Goal: Browse casually

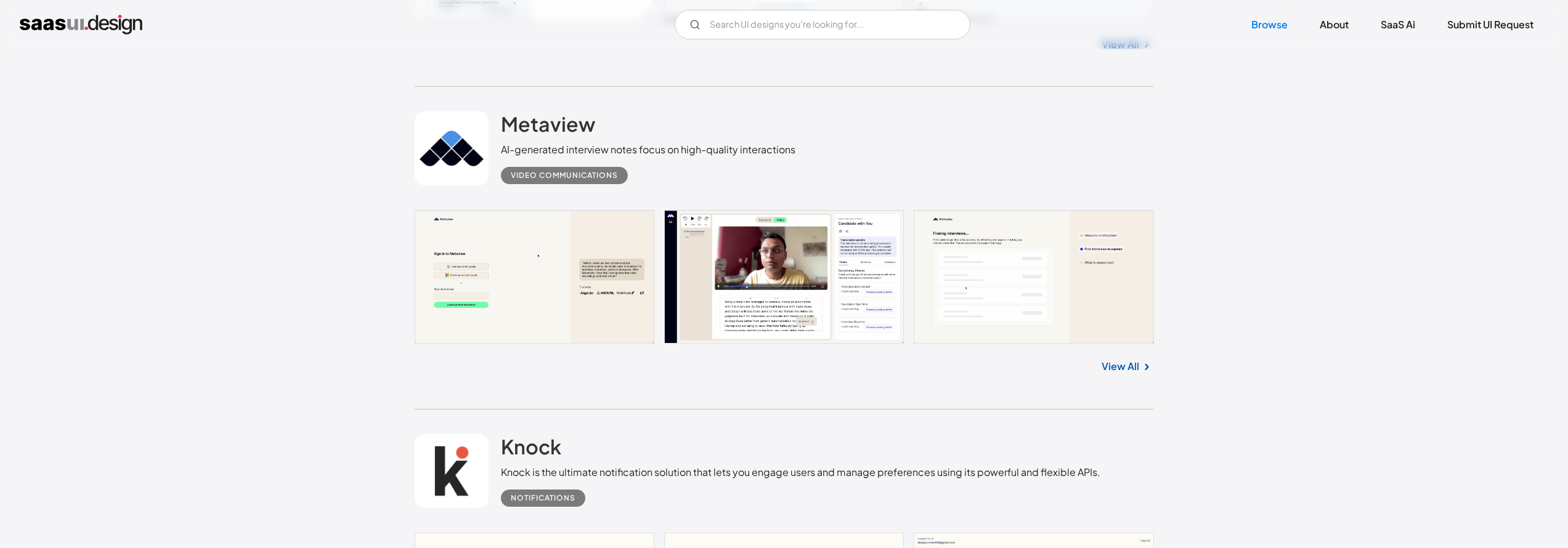
scroll to position [401, 0]
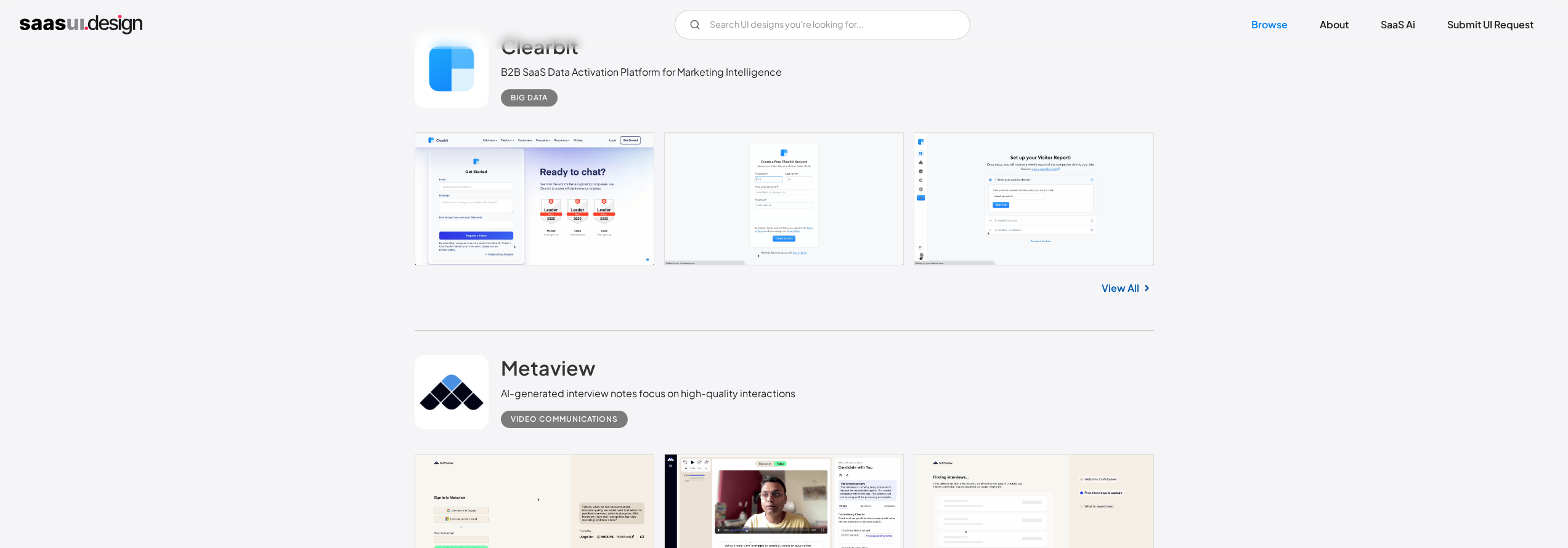
click at [611, 201] on link at bounding box center [784, 199] width 739 height 133
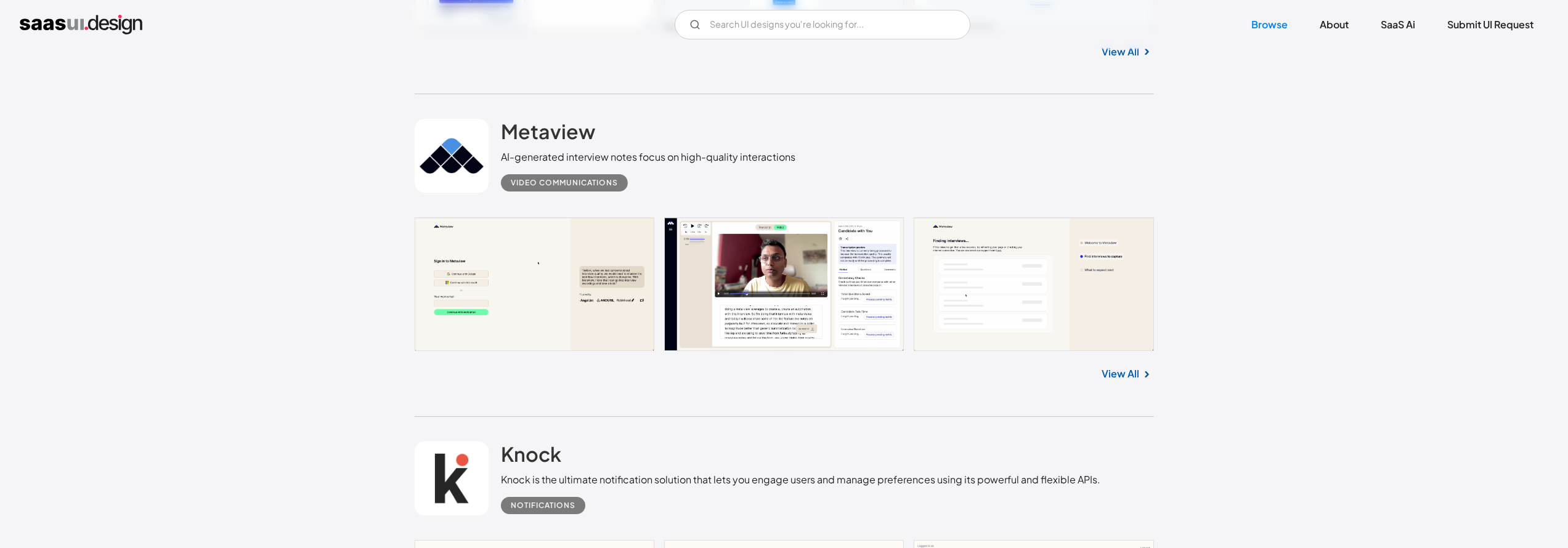
scroll to position [664, 0]
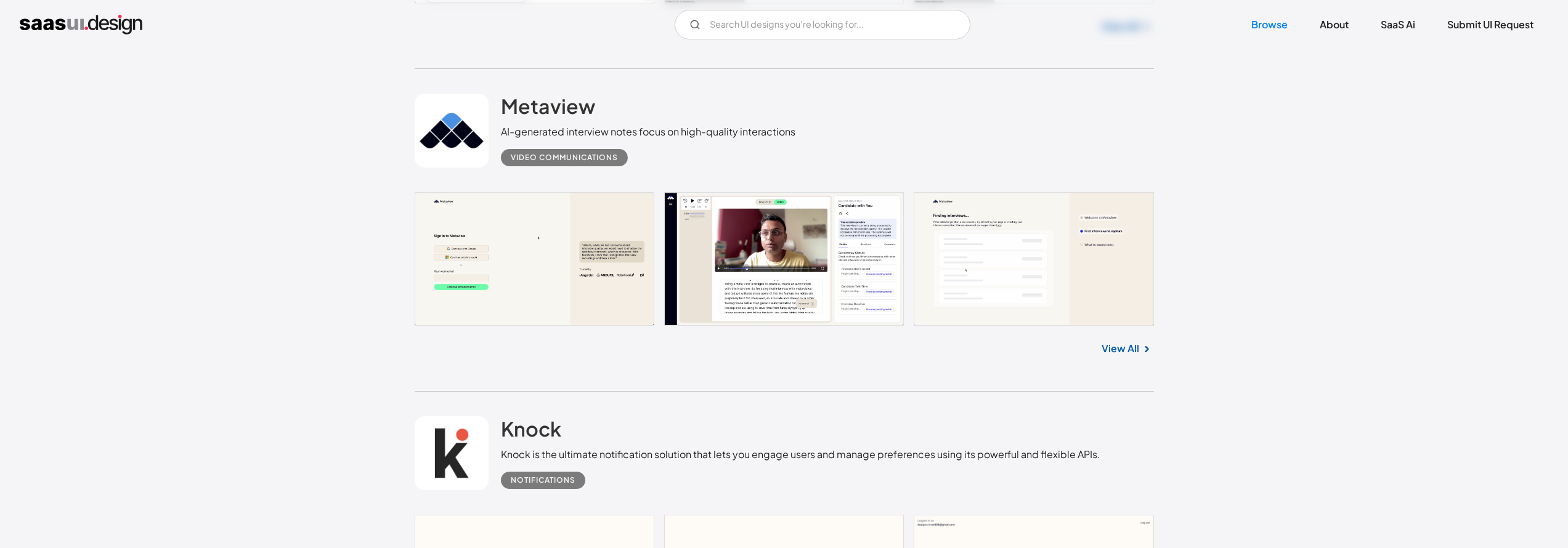
click at [633, 277] on link at bounding box center [784, 259] width 739 height 133
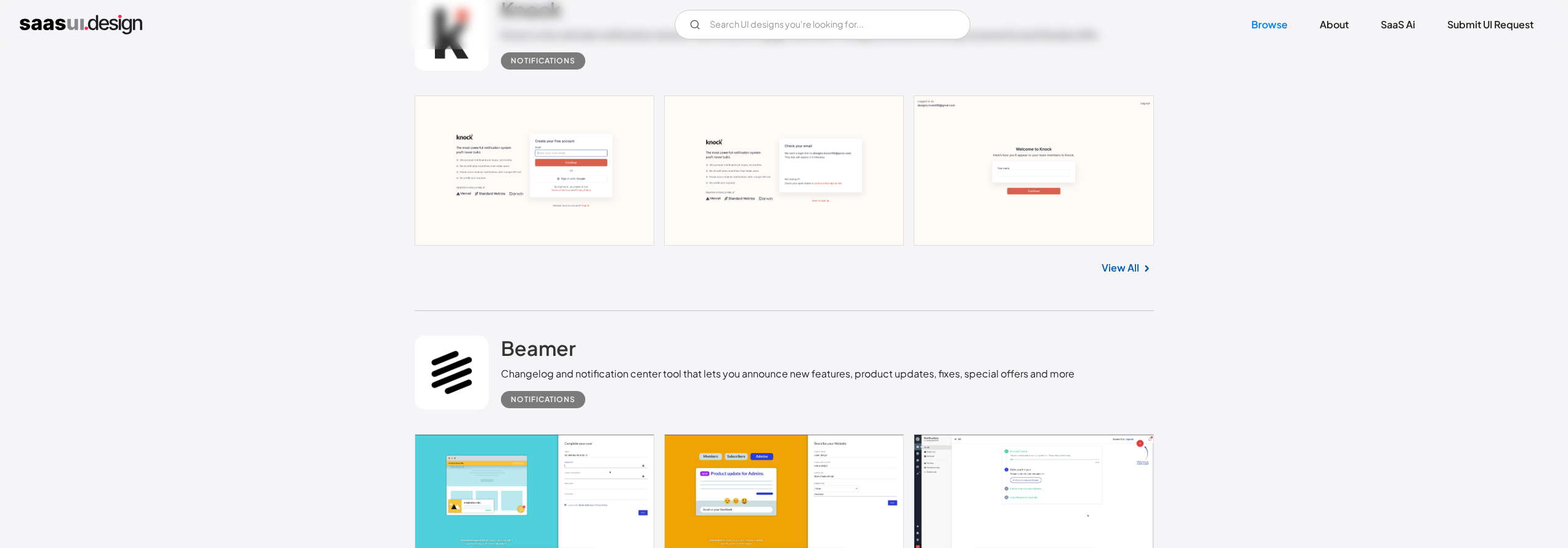
scroll to position [1085, 0]
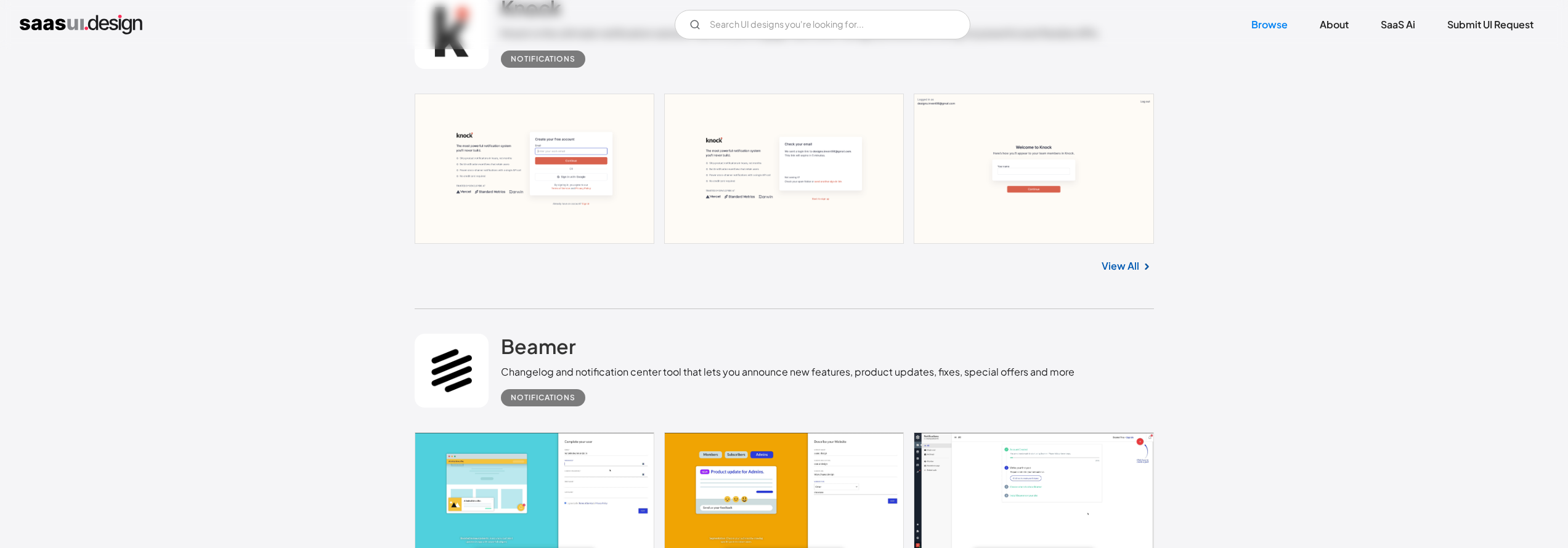
drag, startPoint x: 75, startPoint y: 117, endPoint x: 479, endPoint y: 59, distance: 408.1
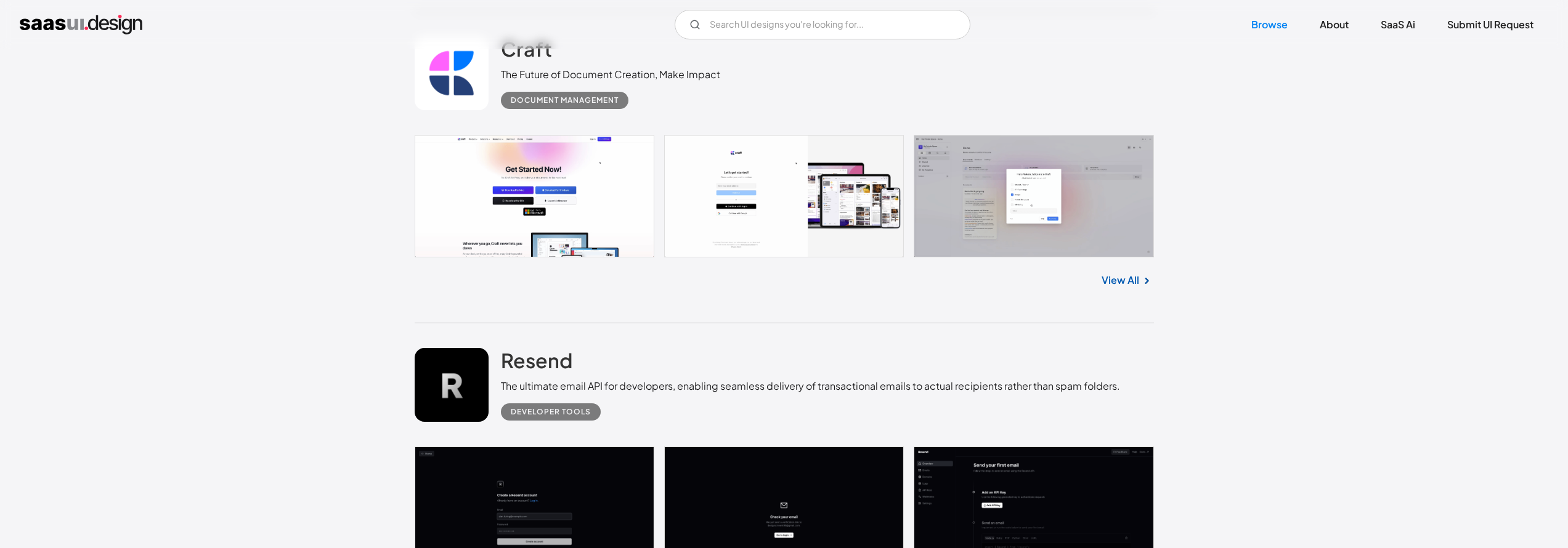
scroll to position [19544, 0]
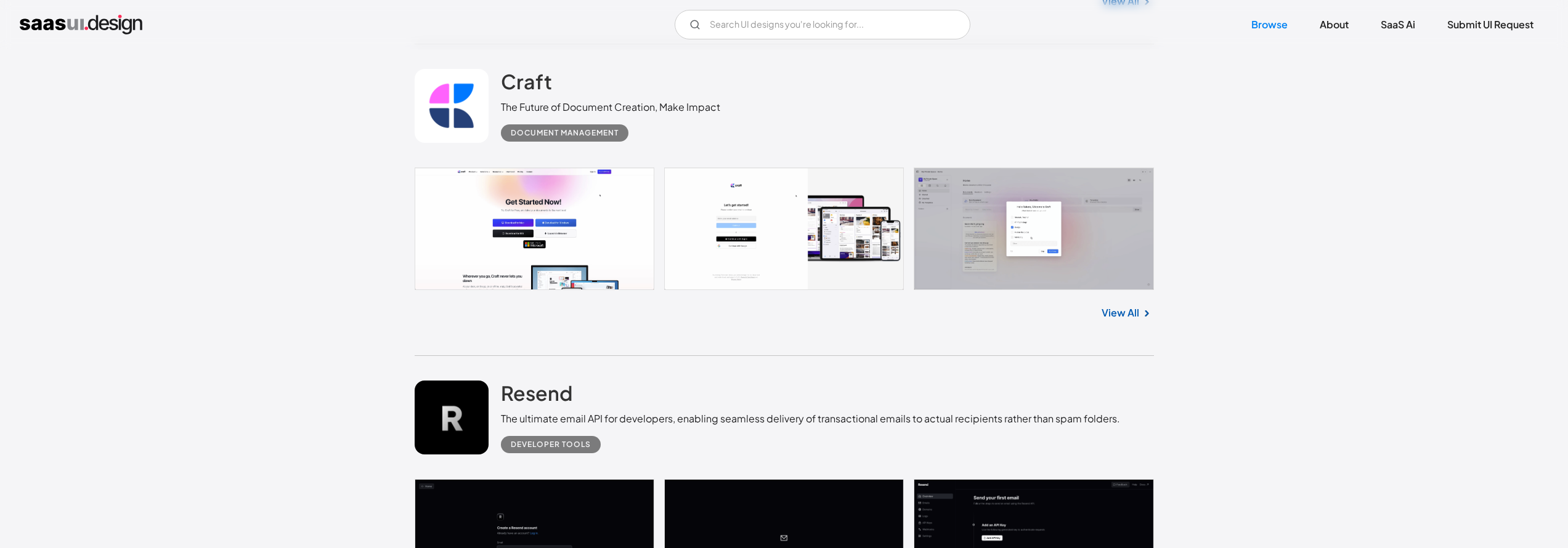
click at [843, 249] on link at bounding box center [784, 228] width 739 height 123
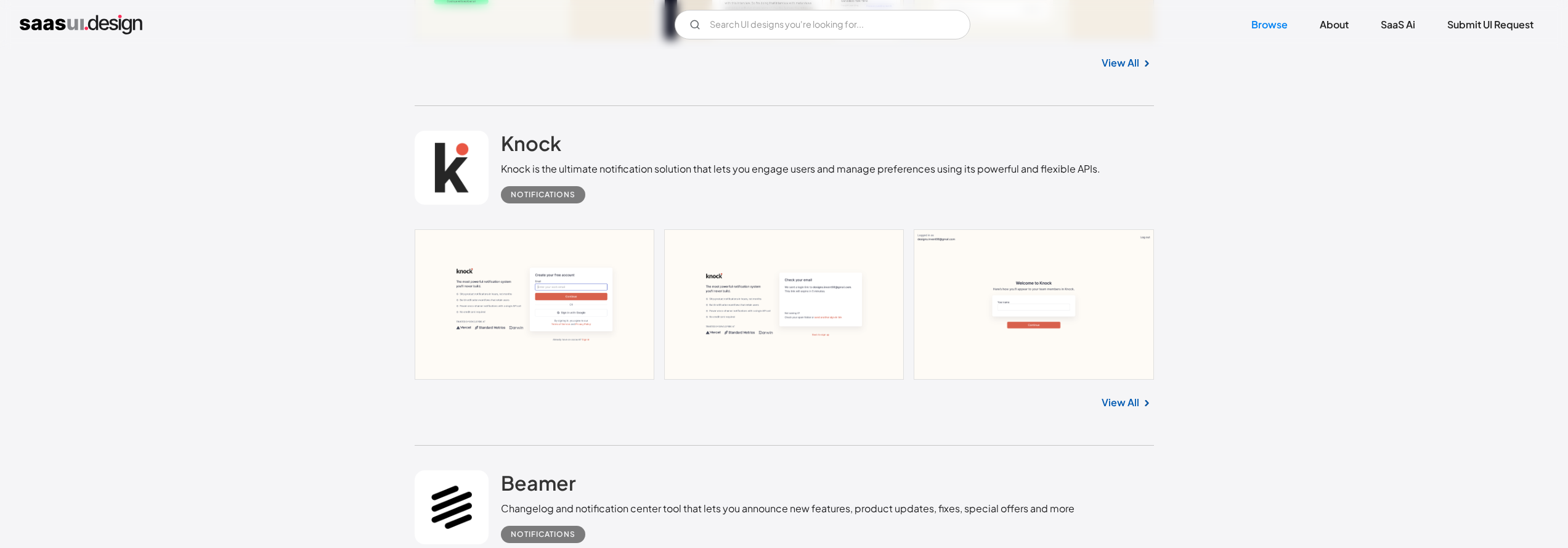
scroll to position [912, 0]
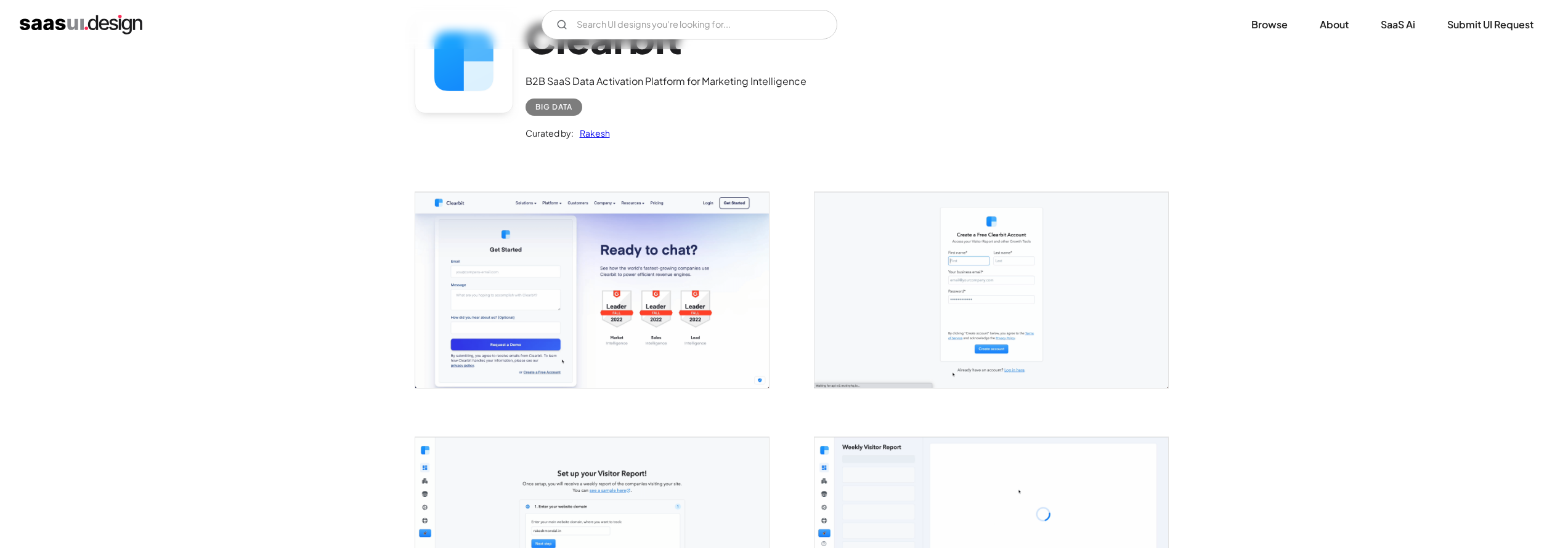
scroll to position [204, 0]
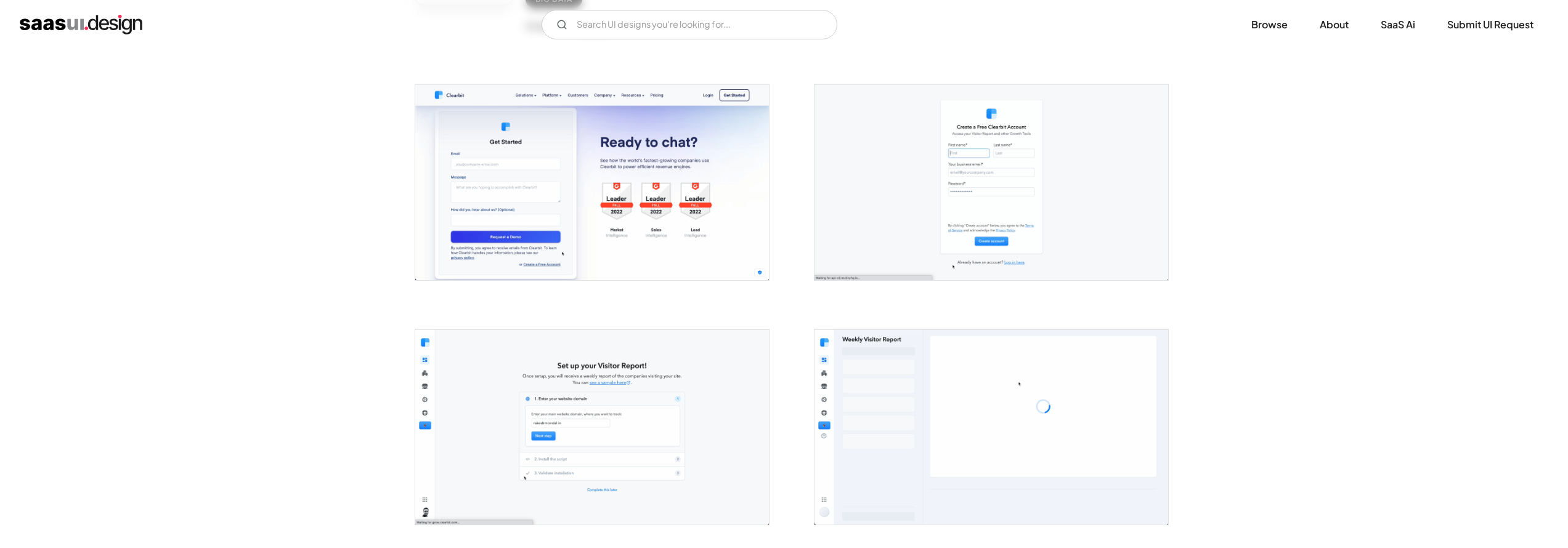
click at [650, 202] on img "open lightbox" at bounding box center [592, 182] width 354 height 195
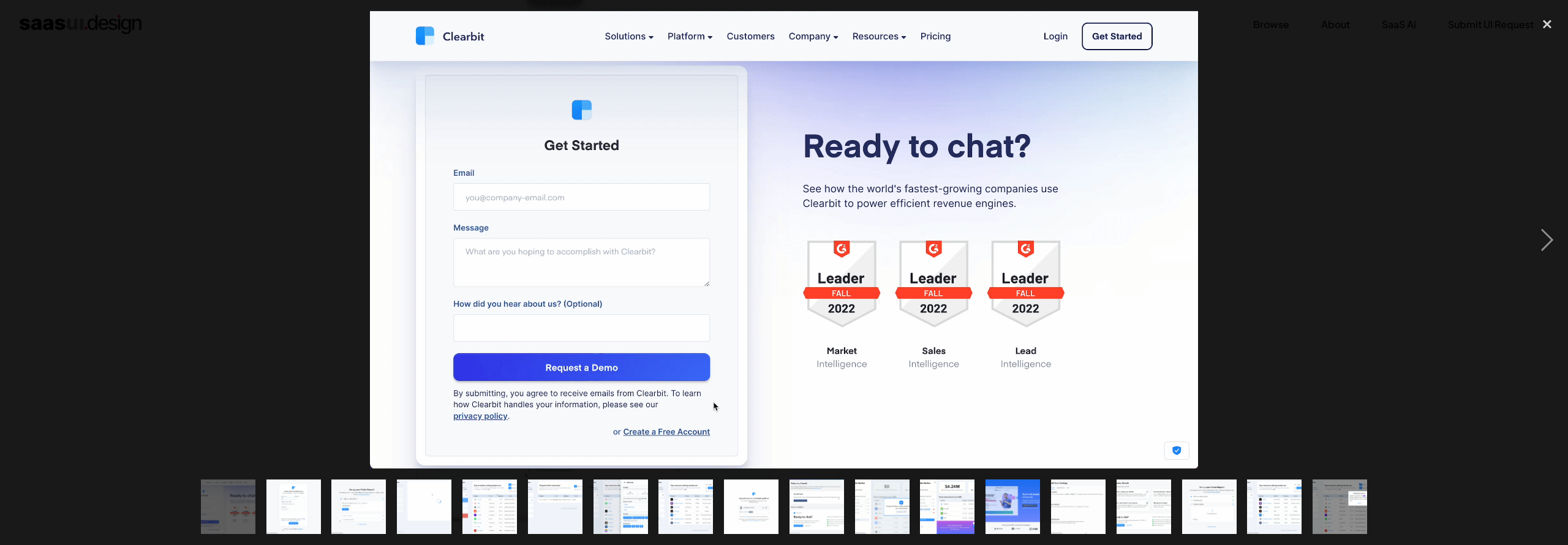
click at [1004, 503] on img "show item 13 of 18" at bounding box center [1013, 506] width 99 height 54
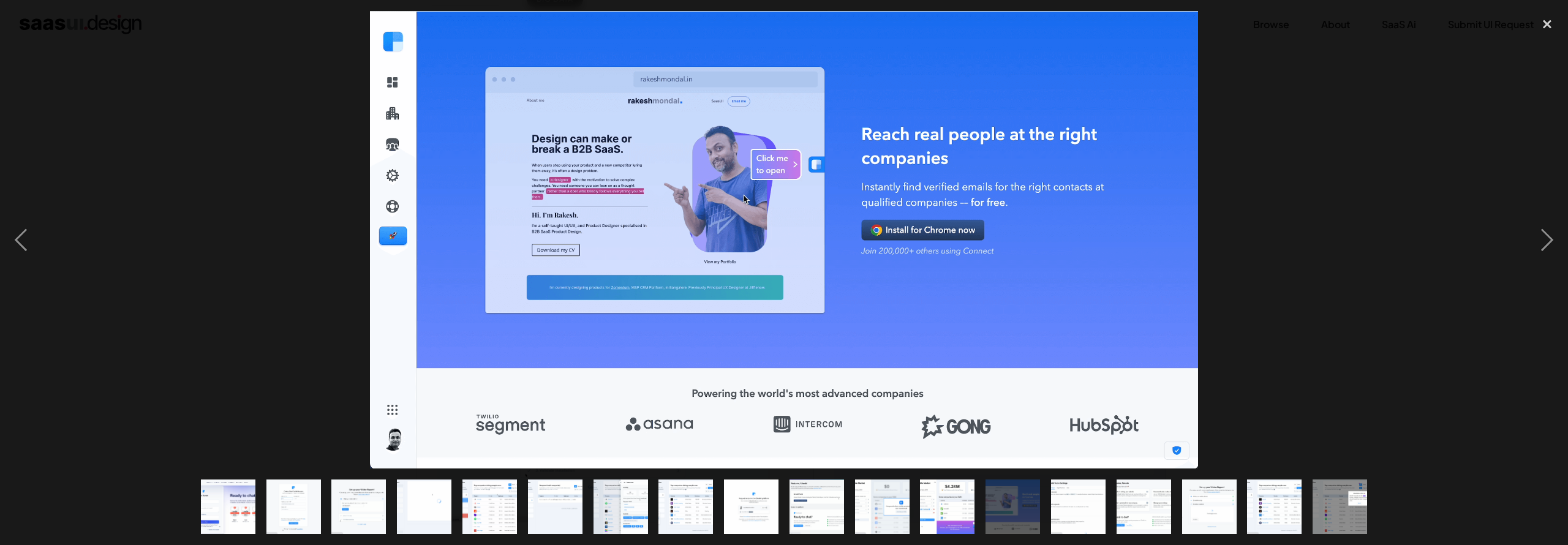
click at [241, 502] on img "show item 1 of 18" at bounding box center [228, 506] width 99 height 54
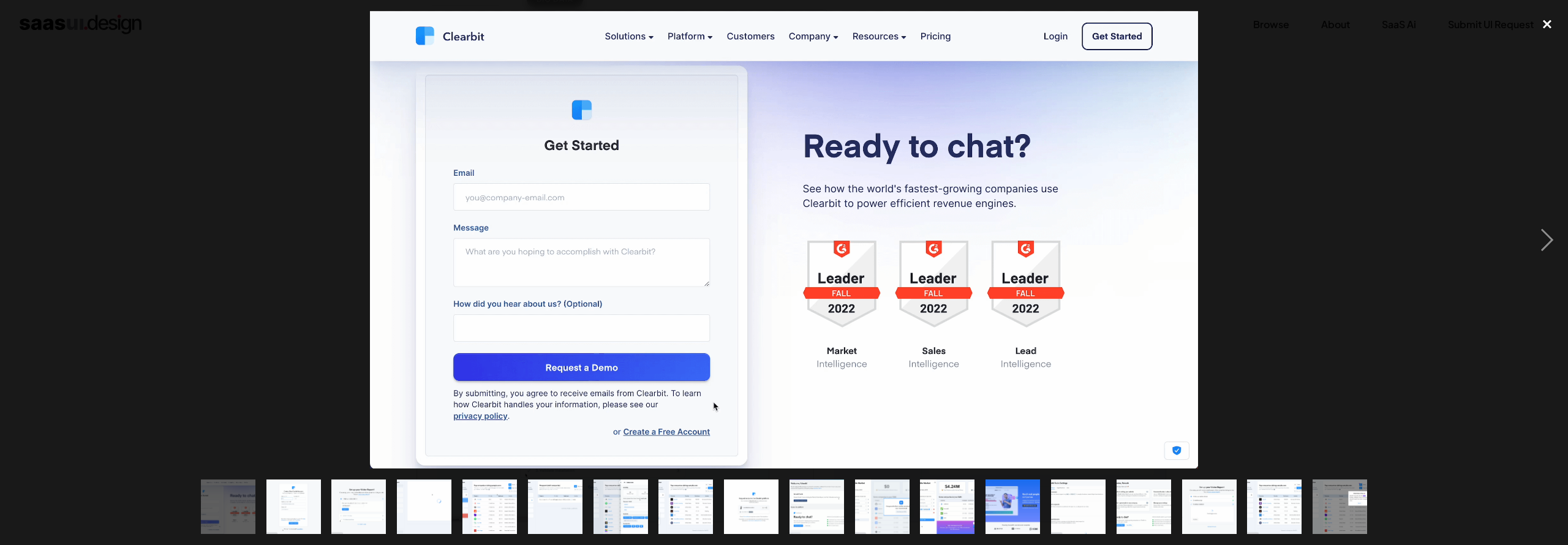
click at [1551, 24] on div "close lightbox" at bounding box center [1547, 24] width 42 height 27
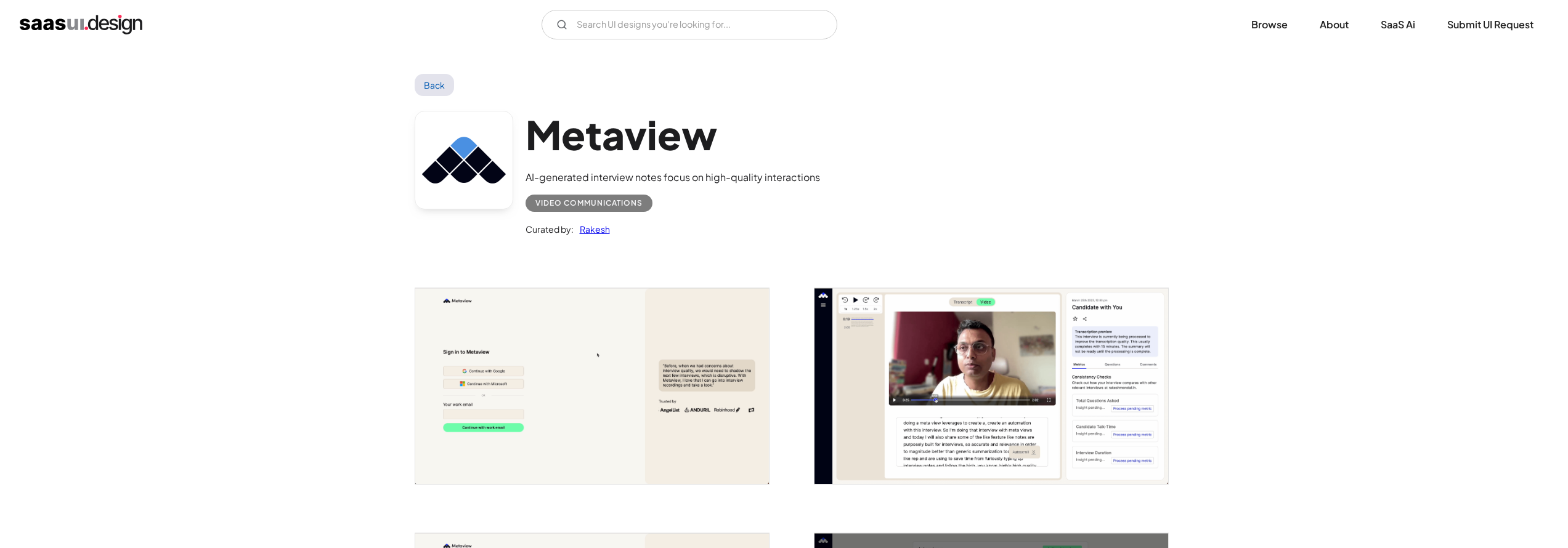
click at [597, 355] on img "open lightbox" at bounding box center [592, 386] width 354 height 196
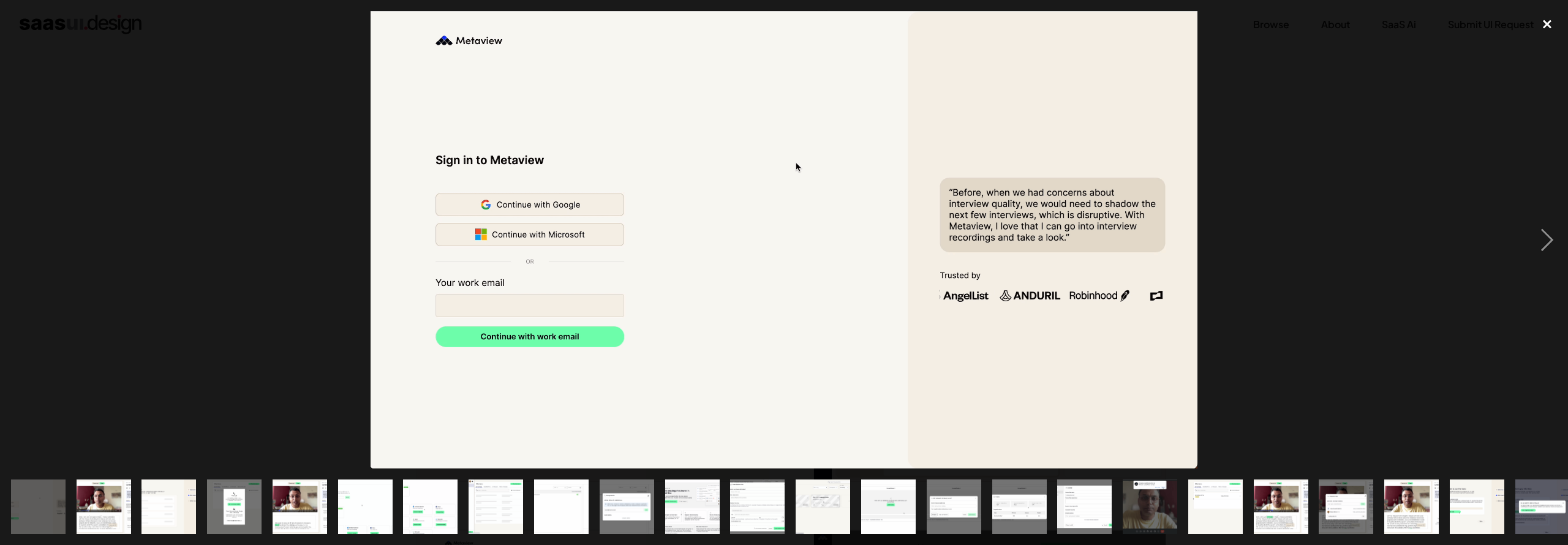
click at [1551, 23] on div "close lightbox" at bounding box center [1547, 24] width 42 height 27
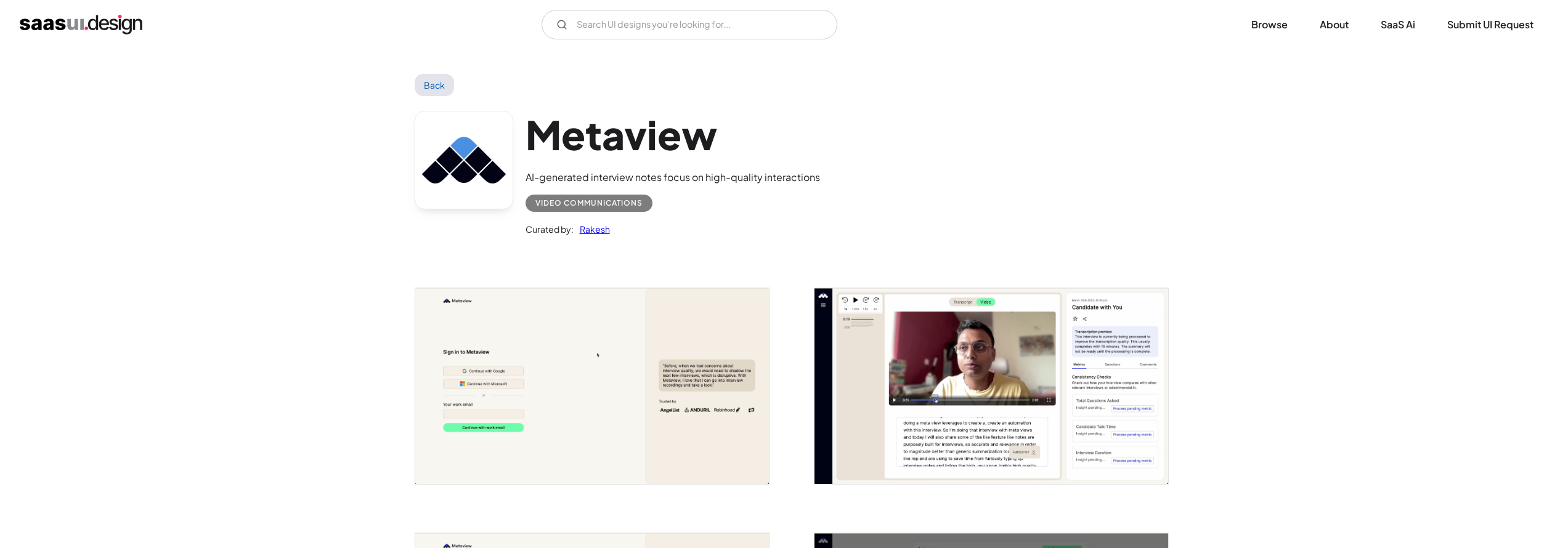
click at [435, 80] on link "Back" at bounding box center [435, 85] width 40 height 22
